Goal: Task Accomplishment & Management: Use online tool/utility

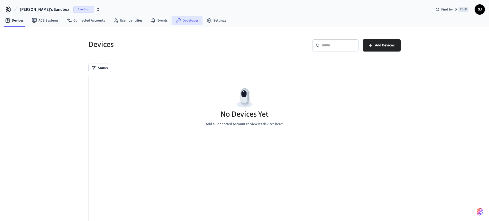
click at [193, 19] on link "Developer" at bounding box center [187, 20] width 31 height 9
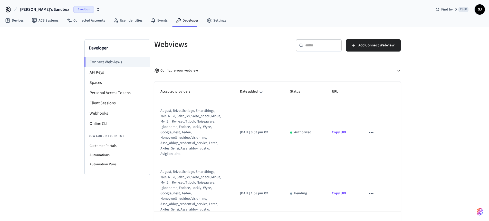
click at [32, 8] on span "[PERSON_NAME]'s Sandbox" at bounding box center [44, 9] width 49 height 6
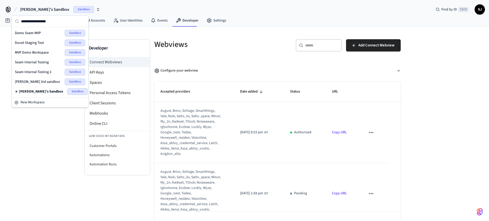
click at [38, 72] on span "Seam Internal Testing 2" at bounding box center [33, 72] width 36 height 5
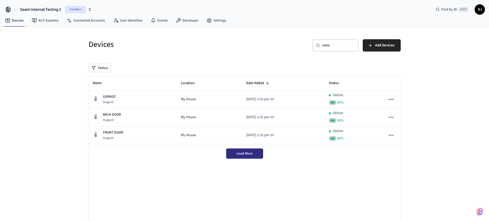
click at [237, 153] on span "Load More" at bounding box center [244, 153] width 16 height 5
click at [196, 20] on link "Developer" at bounding box center [187, 20] width 31 height 9
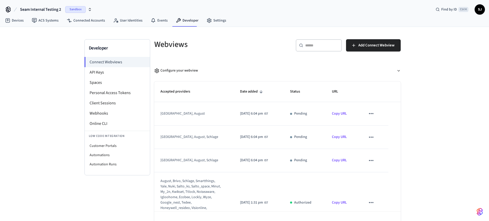
click at [96, 141] on li "Low Code Integration" at bounding box center [117, 136] width 65 height 11
click at [94, 142] on li "Customer Portals" at bounding box center [117, 145] width 65 height 9
select select "**********"
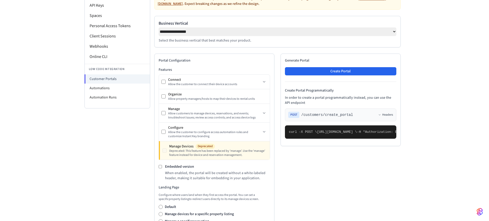
scroll to position [72, 0]
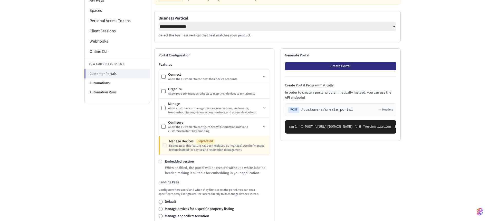
click at [340, 69] on button "Create Portal" at bounding box center [340, 66] width 111 height 8
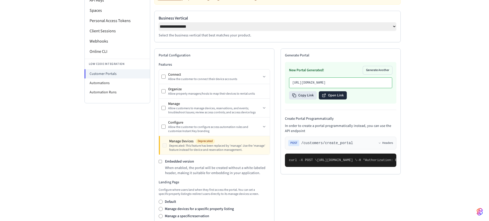
click at [334, 100] on button "Open Link" at bounding box center [333, 95] width 28 height 8
